Goal: Task Accomplishment & Management: Complete application form

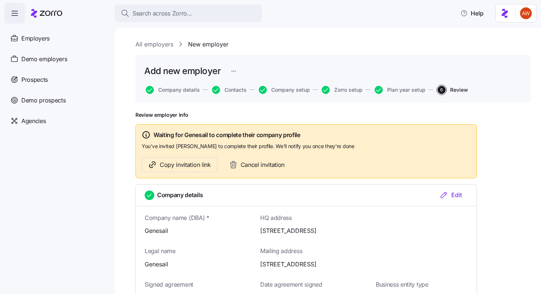
scroll to position [791, 0]
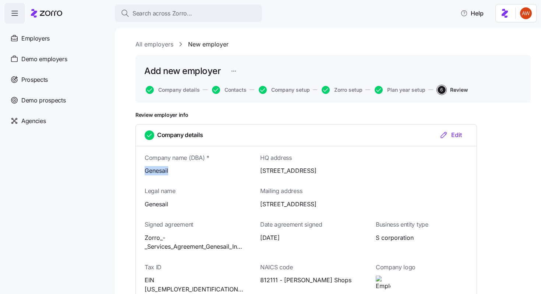
drag, startPoint x: 142, startPoint y: 167, endPoint x: 173, endPoint y: 167, distance: 30.2
click at [173, 167] on div "Company name (DBA) * Genesail" at bounding box center [191, 163] width 116 height 29
copy span "Genesail"
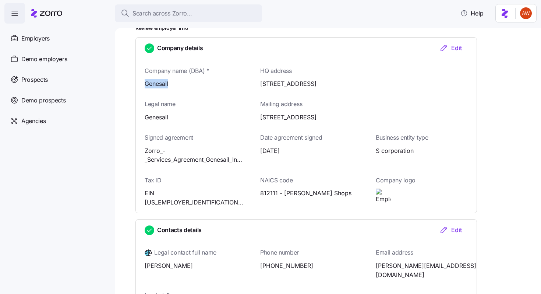
scroll to position [86, 0]
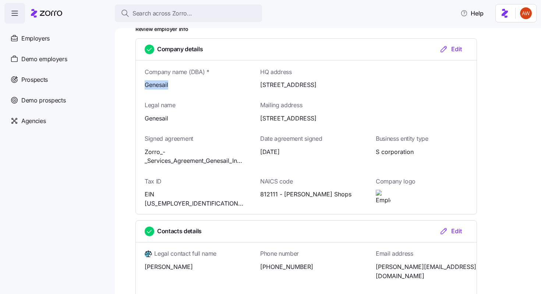
drag, startPoint x: 259, startPoint y: 84, endPoint x: 383, endPoint y: 86, distance: 123.3
click at [383, 86] on div "HQ address 2308 12th Ave Rd, Nampa, ID 83686, USA" at bounding box center [363, 77] width 231 height 29
copy span "[STREET_ADDRESS]"
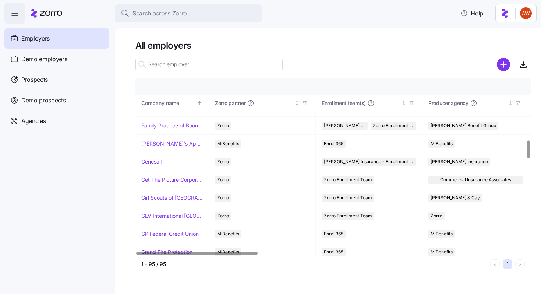
scroll to position [626, 0]
click at [156, 162] on link "Genesail" at bounding box center [151, 161] width 20 height 7
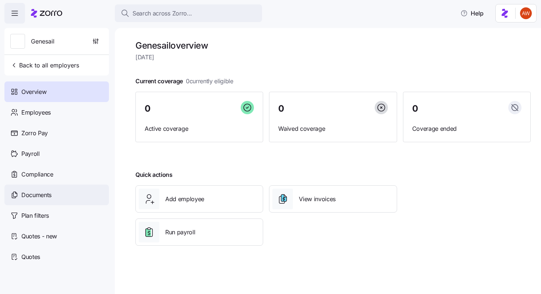
click at [47, 199] on span "Documents" at bounding box center [36, 194] width 30 height 9
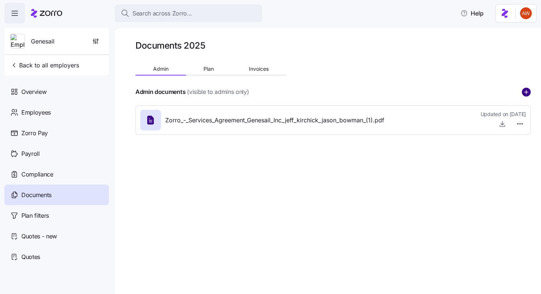
click at [530, 90] on circle "add icon" at bounding box center [526, 92] width 8 height 8
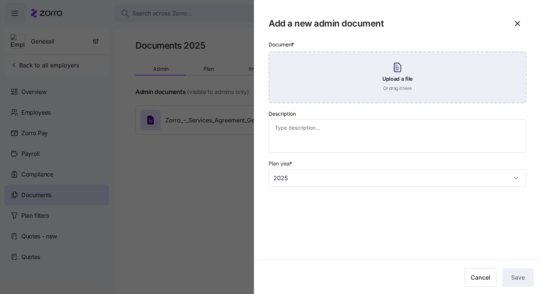
click at [462, 78] on div "Upload a file Or drag it here" at bounding box center [398, 78] width 258 height 52
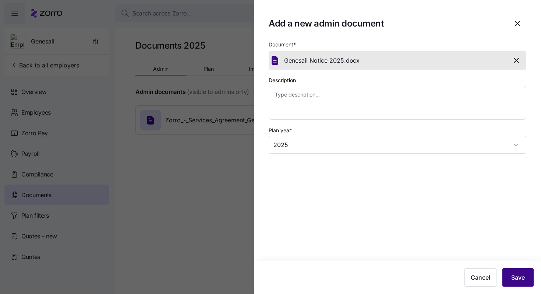
click at [517, 284] on button "Save" at bounding box center [517, 277] width 31 height 18
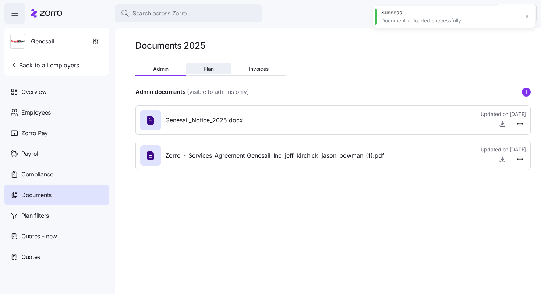
click at [202, 69] on button "Plan" at bounding box center [208, 68] width 45 height 11
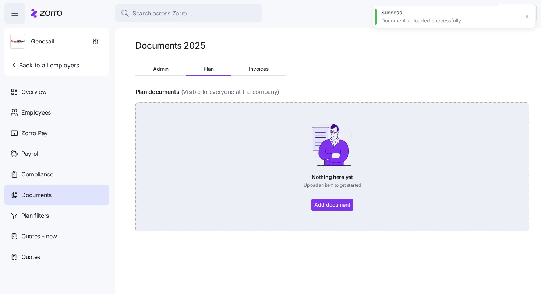
click at [343, 208] on div "Nothing here yet Upload an item to get started Add document" at bounding box center [332, 167] width 353 height 88
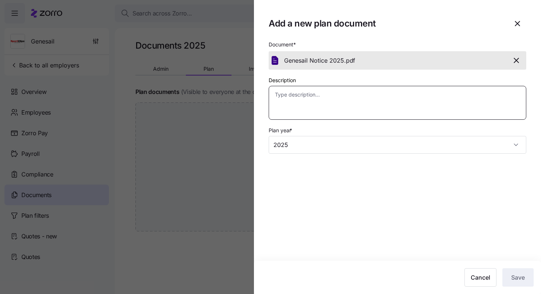
click at [452, 109] on textarea "Description" at bounding box center [398, 103] width 258 height 34
type textarea "x"
type textarea "N"
type textarea "x"
type textarea "No"
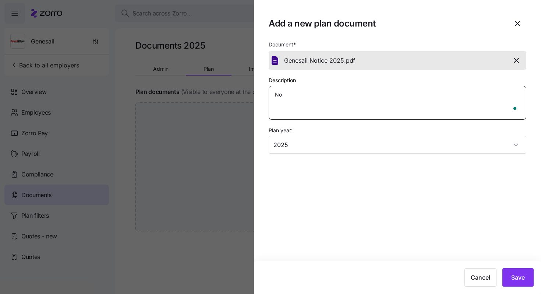
type textarea "x"
type textarea "Not"
type textarea "x"
type textarea "Noti"
type textarea "x"
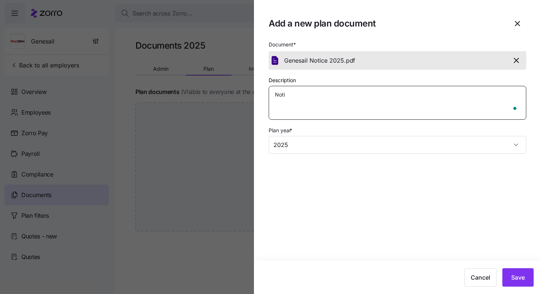
type textarea "Notie"
type textarea "x"
type textarea "Noti"
type textarea "x"
type textarea "Notic"
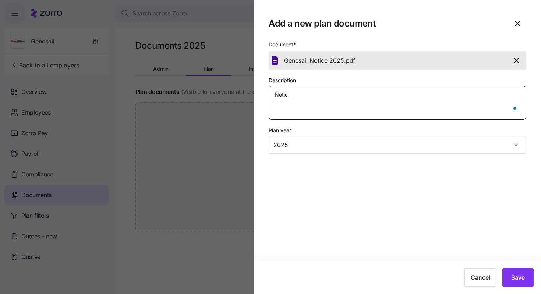
type textarea "x"
type textarea "Notice"
type textarea "x"
type textarea "Notice"
type textarea "x"
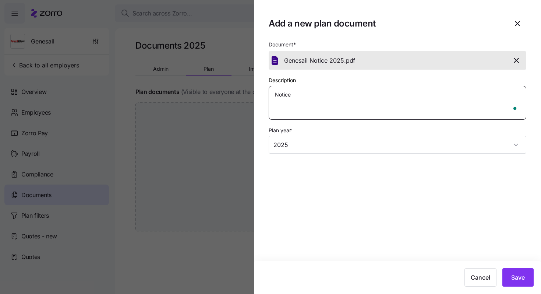
type textarea "Notice o"
type textarea "x"
type textarea "Notice of"
type textarea "x"
type textarea "Notice of"
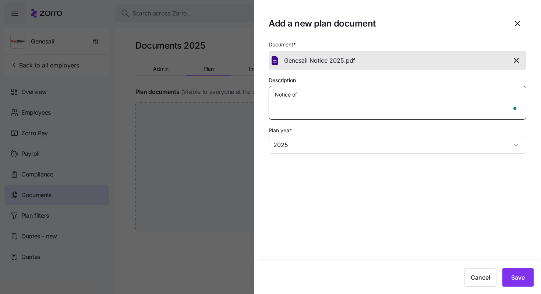
type textarea "x"
type textarea "Notice of i"
type textarea "x"
type textarea "Notice of"
type textarea "x"
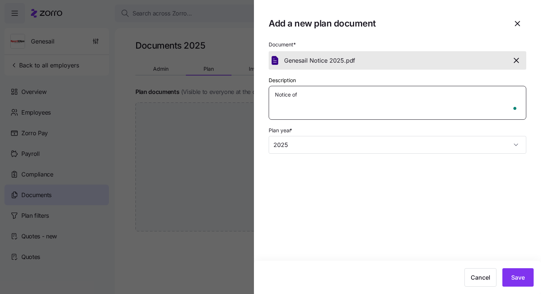
type textarea "Notice of I"
type textarea "x"
type textarea "Notice of IH"
type textarea "x"
type textarea "Notice of I"
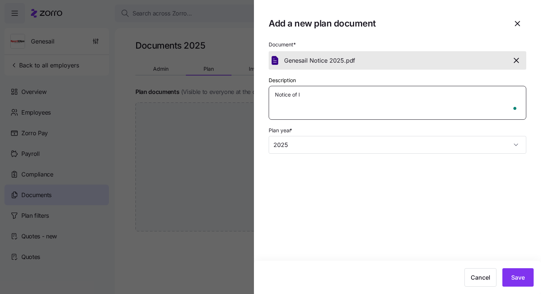
type textarea "x"
type textarea "Notice of IC"
type textarea "x"
type textarea "Notice of ICH"
type textarea "x"
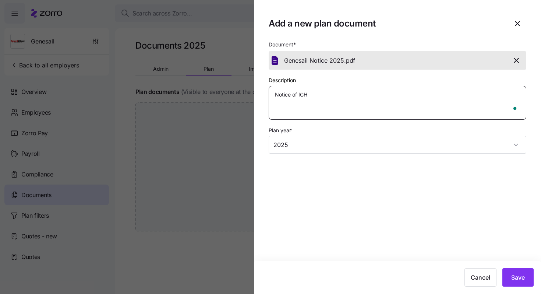
type textarea "Notice of ICHR"
type textarea "x"
type textarea "Notice of ICHRA"
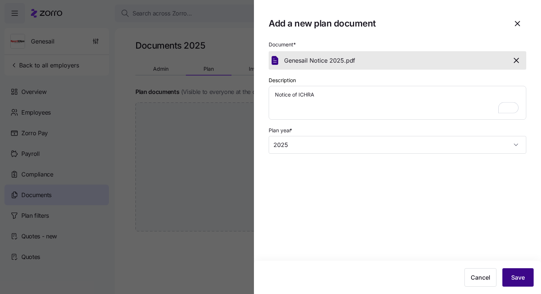
click at [510, 278] on button "Save" at bounding box center [517, 277] width 31 height 18
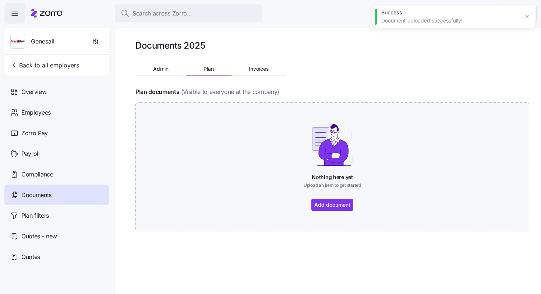
type textarea "x"
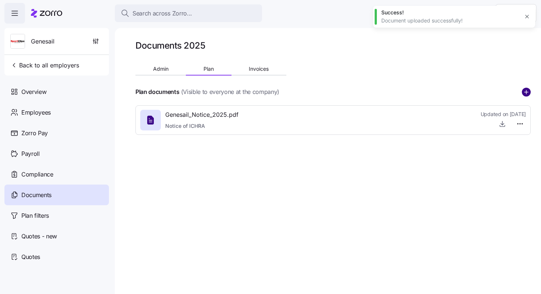
click at [525, 93] on circle "add icon" at bounding box center [526, 92] width 8 height 8
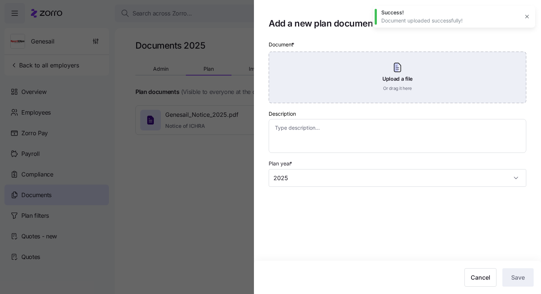
click at [425, 84] on div "Upload a file Or drag it here" at bounding box center [398, 78] width 258 height 52
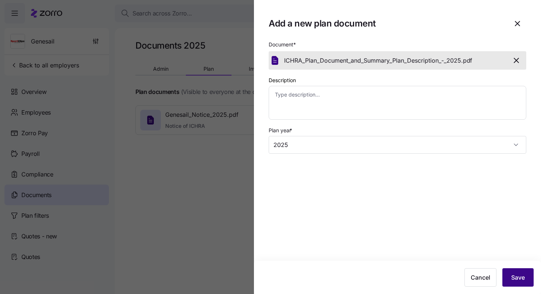
click at [531, 280] on button "Save" at bounding box center [517, 277] width 31 height 18
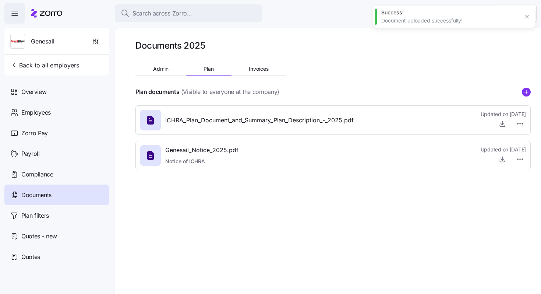
click at [526, 92] on icon "add icon" at bounding box center [526, 92] width 0 height 4
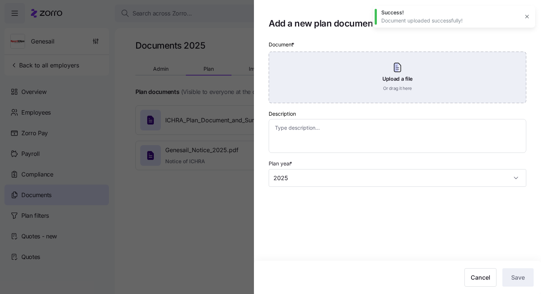
click at [371, 68] on div "Upload a file Or drag it here" at bounding box center [398, 78] width 258 height 52
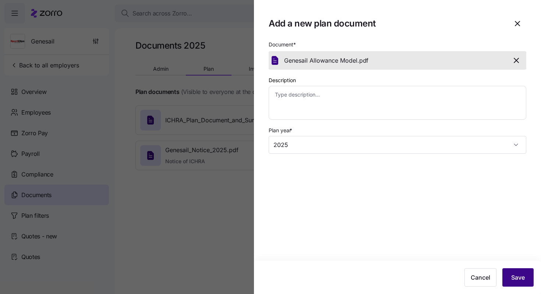
click at [525, 279] on button "Save" at bounding box center [517, 277] width 31 height 18
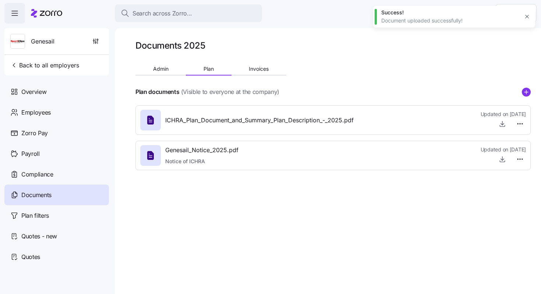
type textarea "x"
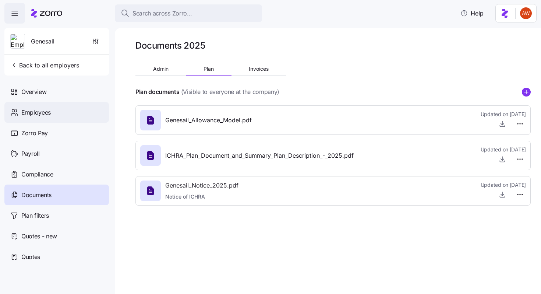
click at [54, 112] on div "Employees" at bounding box center [56, 112] width 105 height 21
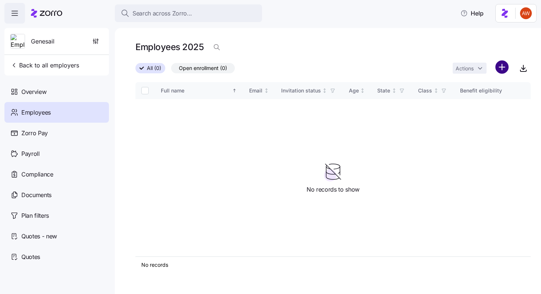
click at [504, 66] on html "Search across Zorro... Help Genesail Back to all employers Overview Employees Z…" at bounding box center [270, 144] width 541 height 289
click at [491, 87] on div "Upload roster" at bounding box center [471, 87] width 70 height 12
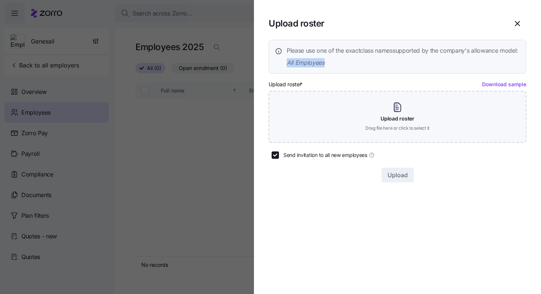
drag, startPoint x: 332, startPoint y: 75, endPoint x: 288, endPoint y: 75, distance: 44.2
click at [288, 67] on span "All Employees" at bounding box center [402, 62] width 231 height 9
copy span "All Employees"
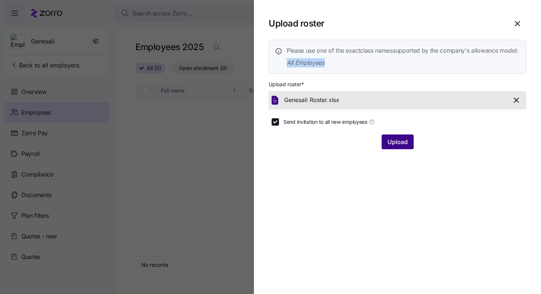
click at [394, 146] on span "Upload" at bounding box center [398, 141] width 20 height 9
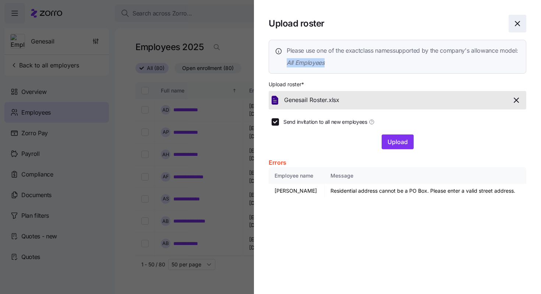
click at [516, 21] on icon "button" at bounding box center [517, 23] width 9 height 9
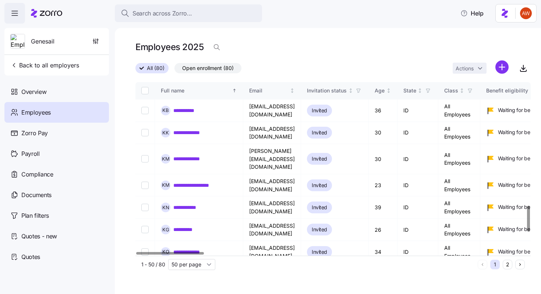
scroll to position [954, 0]
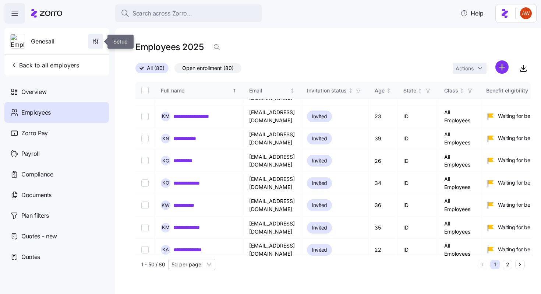
click at [98, 41] on icon "button" at bounding box center [95, 41] width 7 height 7
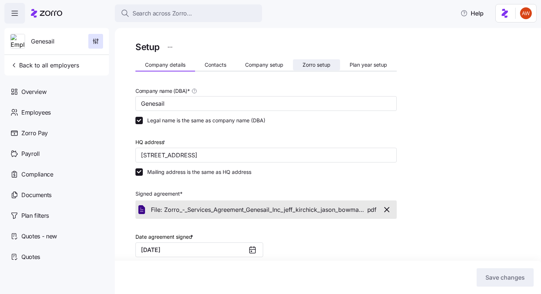
click at [310, 67] on span "Zorro setup" at bounding box center [317, 64] width 28 height 5
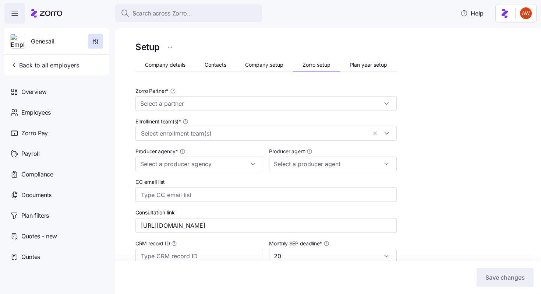
type input "Zorro"
type input "[PERSON_NAME] Insurance"
type input "Eric Fredriksen (eric@fredhealthins.com)"
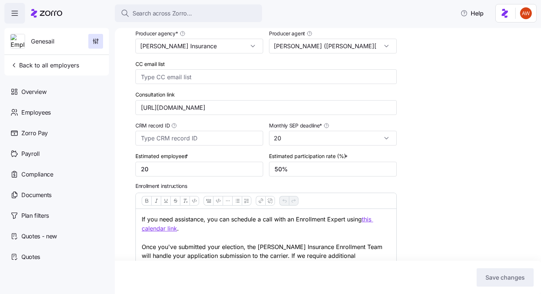
scroll to position [189, 0]
